Goal: Information Seeking & Learning: Check status

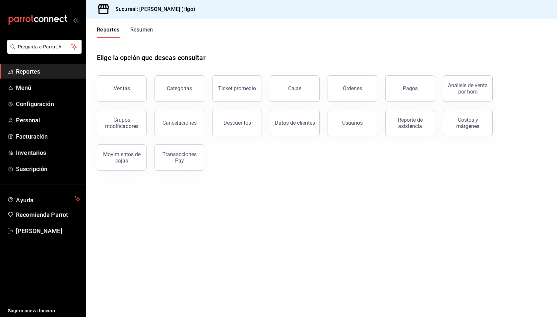
click at [253, 163] on div "Ventas Categorías Ticket promedio Cajas Órdenes Pagos Análisis de venta por hor…" at bounding box center [318, 118] width 458 height 103
click at [311, 63] on div "Elige la opción que deseas consultar" at bounding box center [322, 53] width 450 height 30
click at [407, 85] on button "Pagos" at bounding box center [410, 88] width 50 height 27
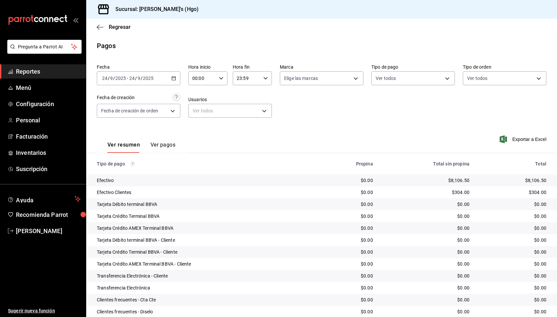
scroll to position [83, 0]
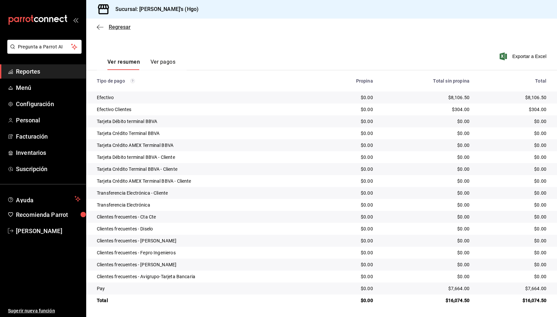
click at [118, 28] on span "Regresar" at bounding box center [120, 27] width 22 height 6
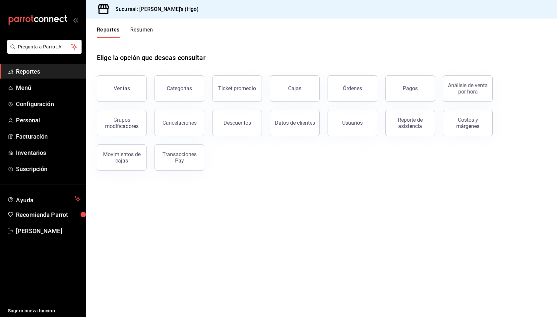
click at [144, 30] on button "Resumen" at bounding box center [141, 32] width 23 height 11
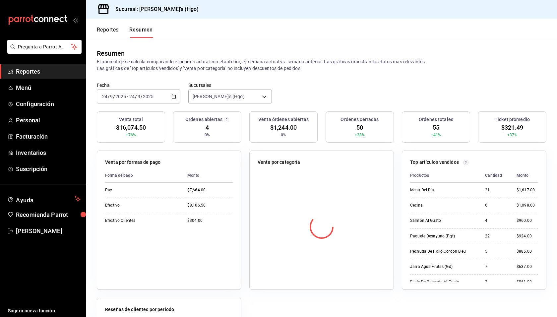
click at [116, 30] on button "Reportes" at bounding box center [108, 32] width 22 height 11
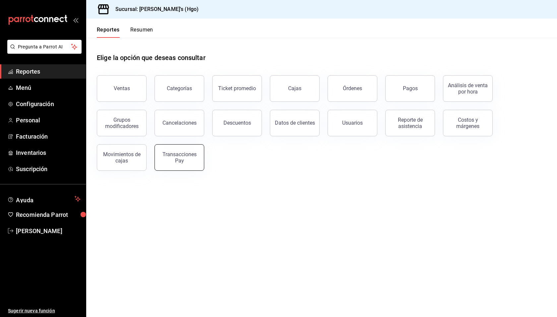
click at [187, 147] on button "Transacciones Pay" at bounding box center [179, 157] width 50 height 27
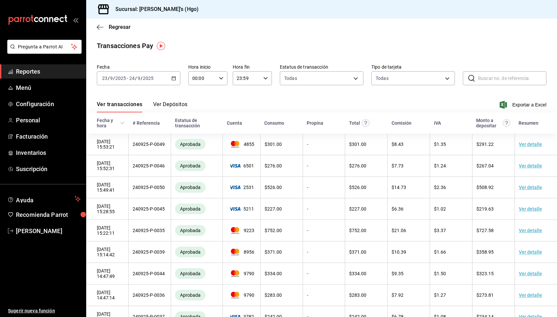
click at [179, 102] on button "Ver Depósitos" at bounding box center [170, 106] width 34 height 11
